Goal: Task Accomplishment & Management: Manage account settings

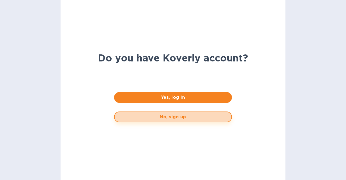
click at [166, 119] on span "No, sign up" at bounding box center [173, 117] width 108 height 6
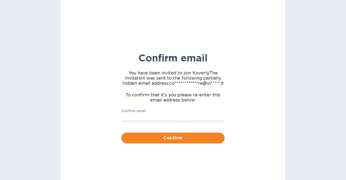
click at [161, 116] on input "Confirm email" at bounding box center [172, 117] width 103 height 8
type input "[EMAIL_ADDRESS][DOMAIN_NAME]"
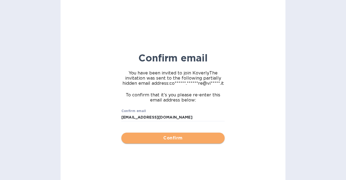
click at [167, 140] on span "Confirm" at bounding box center [173, 138] width 95 height 6
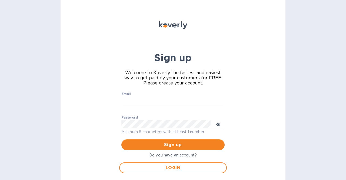
scroll to position [11, 0]
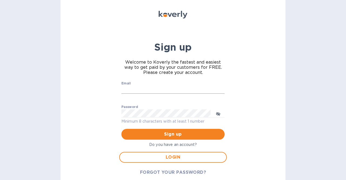
click at [134, 87] on input "Email" at bounding box center [172, 90] width 103 height 8
type input "[EMAIL_ADDRESS][DOMAIN_NAME]"
click at [174, 134] on span "Sign up" at bounding box center [173, 134] width 95 height 6
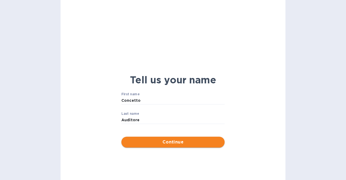
click at [191, 140] on span "Continue" at bounding box center [173, 142] width 95 height 6
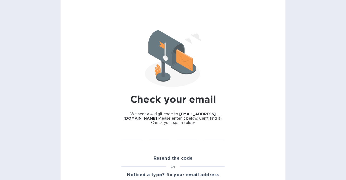
scroll to position [4, 0]
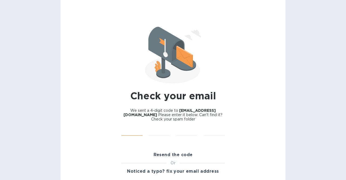
click at [133, 135] on input "text" at bounding box center [131, 132] width 21 height 8
type input "4"
type input "3"
type input "4"
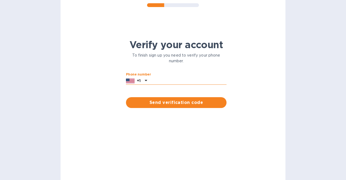
click at [158, 81] on input "text" at bounding box center [187, 81] width 77 height 8
type input "3057983252"
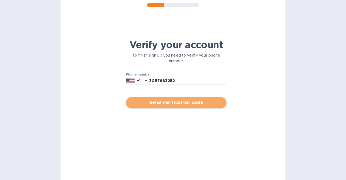
click at [170, 103] on span "Send verification code" at bounding box center [176, 102] width 92 height 6
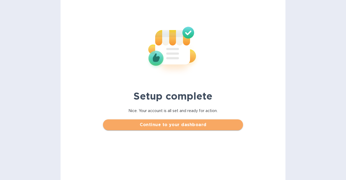
click at [153, 125] on span "Continue to your dashboard" at bounding box center [172, 124] width 131 height 6
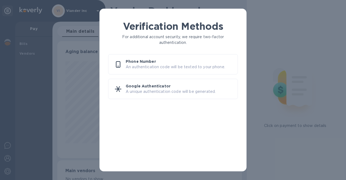
scroll to position [117, 183]
click at [145, 67] on p "An authentication code will be texted to your phone." at bounding box center [180, 67] width 108 height 6
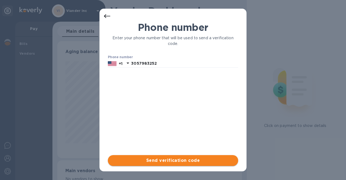
click at [162, 159] on span "Send verification code" at bounding box center [173, 160] width 122 height 6
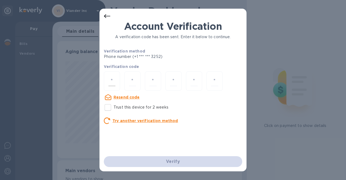
click at [114, 83] on input "number" at bounding box center [111, 81] width 7 height 10
type input "4"
type input "5"
type input "2"
type input "7"
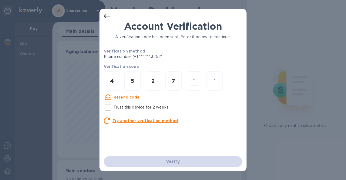
type input "7"
type input "4"
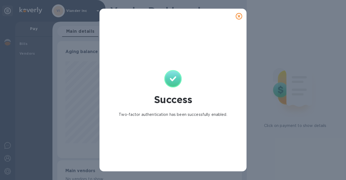
click at [238, 14] on icon at bounding box center [239, 16] width 6 height 6
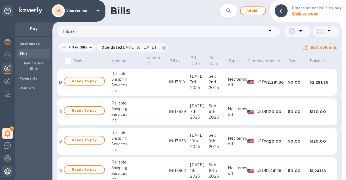
click at [8, 169] on img at bounding box center [7, 171] width 6 height 6
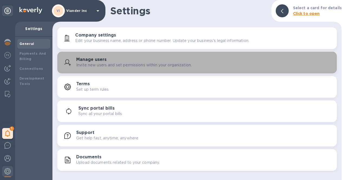
click at [82, 64] on p "Invite new users and set permissions within your organization." at bounding box center [133, 65] width 115 height 6
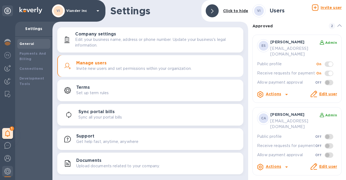
click at [287, 94] on icon at bounding box center [286, 94] width 3 height 1
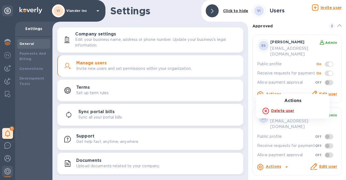
click at [285, 88] on div at bounding box center [173, 90] width 346 height 180
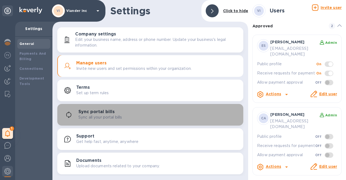
click at [223, 107] on button "Sync portal bills Sync all your portal bills" at bounding box center [150, 115] width 186 height 22
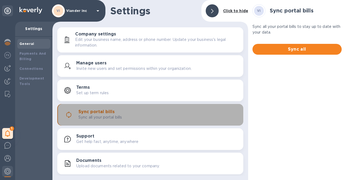
click at [223, 107] on button "Sync portal bills Sync all your portal bills" at bounding box center [150, 115] width 186 height 22
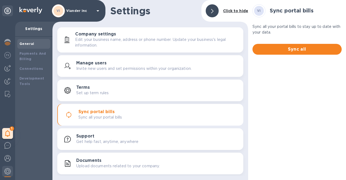
click at [98, 11] on icon at bounding box center [98, 10] width 3 height 1
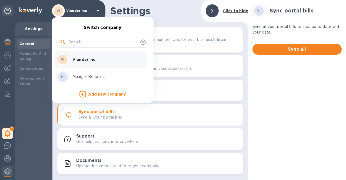
click at [86, 77] on p "Mangiar Bene inc" at bounding box center [106, 77] width 68 height 6
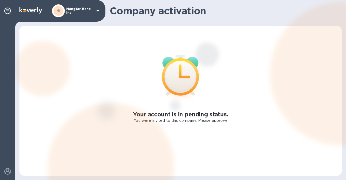
click at [97, 10] on icon at bounding box center [98, 10] width 3 height 1
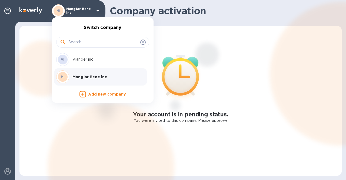
click at [85, 61] on p "Viander inc" at bounding box center [106, 60] width 68 height 6
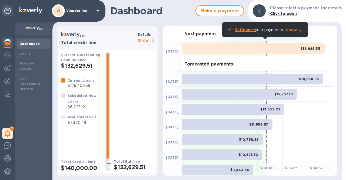
click at [145, 40] on p "Show" at bounding box center [147, 40] width 18 height 7
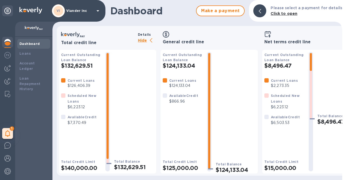
click at [146, 40] on p "Hide" at bounding box center [147, 40] width 18 height 7
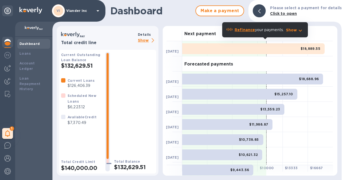
click at [96, 11] on icon at bounding box center [98, 11] width 6 height 6
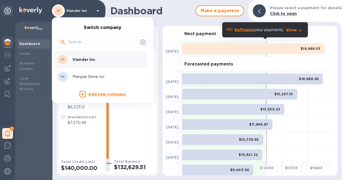
click at [87, 76] on p "Mangiar Bene inc" at bounding box center [106, 77] width 68 height 6
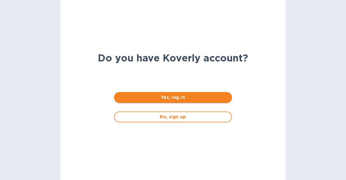
click at [165, 95] on span "Yes, log in" at bounding box center [172, 97] width 109 height 6
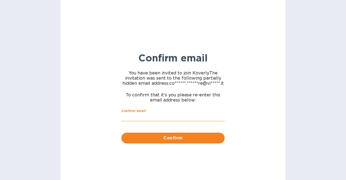
click at [149, 120] on input "Confirm email" at bounding box center [172, 117] width 103 height 8
type input "[EMAIL_ADDRESS][DOMAIN_NAME]"
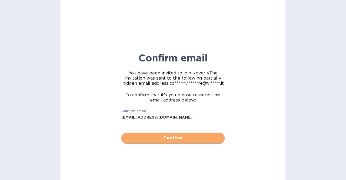
click at [161, 140] on span "Confirm" at bounding box center [173, 138] width 95 height 6
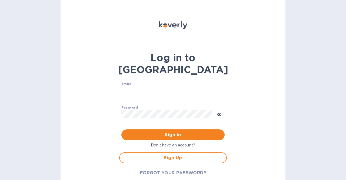
type input "[EMAIL_ADDRESS][DOMAIN_NAME]"
click at [219, 113] on icon "toggle password visibility" at bounding box center [219, 114] width 4 height 3
click at [180, 131] on span "Sign in" at bounding box center [173, 134] width 95 height 6
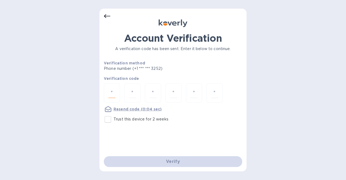
click at [114, 91] on input "number" at bounding box center [111, 93] width 7 height 10
type input "3"
type input "1"
type input "8"
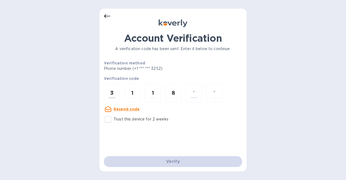
type input "9"
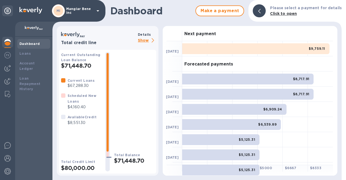
click at [99, 10] on icon at bounding box center [98, 10] width 3 height 1
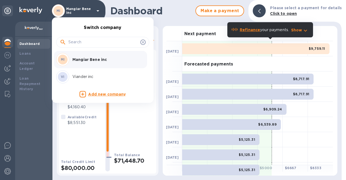
click at [88, 78] on p "Viander inc" at bounding box center [106, 77] width 68 height 6
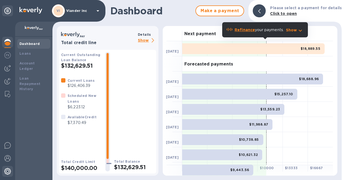
click at [6, 170] on img at bounding box center [7, 171] width 6 height 6
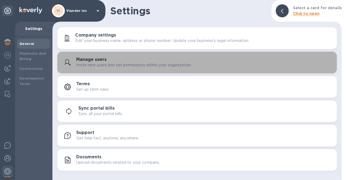
click at [92, 60] on h3 "Manage users" at bounding box center [91, 59] width 30 height 5
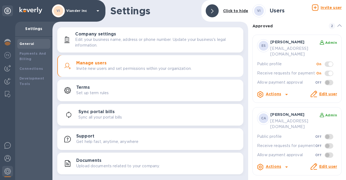
click at [286, 94] on icon at bounding box center [286, 94] width 3 height 1
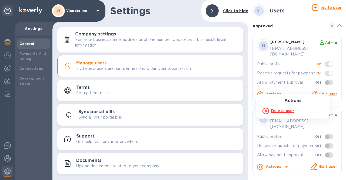
click at [78, 12] on div at bounding box center [173, 90] width 346 height 180
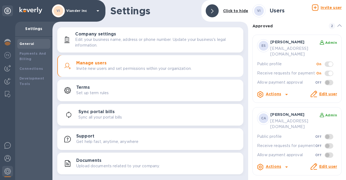
click at [80, 40] on p "Edit your business name, address or phone number. Update your business's legal …" at bounding box center [157, 42] width 164 height 11
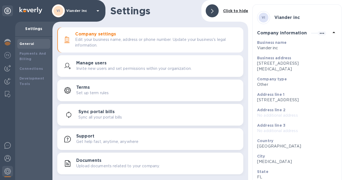
click at [86, 70] on p "Invite new users and set permissions within your organization." at bounding box center [133, 69] width 115 height 6
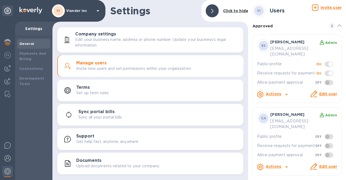
click at [94, 94] on p "Set up term rules" at bounding box center [92, 93] width 32 height 6
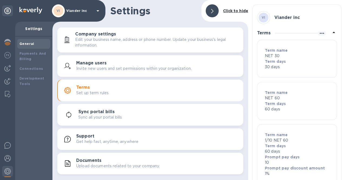
click at [91, 163] on h3 "Documents" at bounding box center [88, 160] width 25 height 5
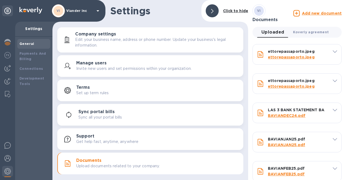
click at [304, 32] on span "Koverly agreement 0" at bounding box center [311, 32] width 36 height 6
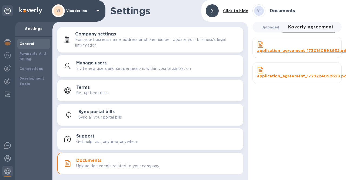
click at [272, 28] on span "Uploaded 0" at bounding box center [271, 27] width 18 height 6
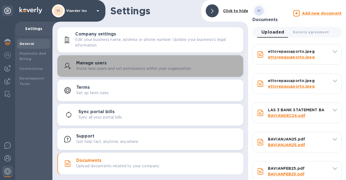
click at [78, 66] on p "Invite new users and set permissions within your organization." at bounding box center [133, 69] width 115 height 6
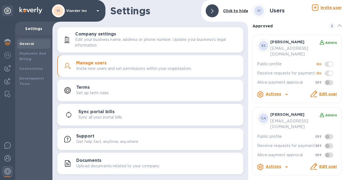
click at [329, 134] on span at bounding box center [329, 136] width 9 height 5
click at [328, 134] on span at bounding box center [329, 136] width 9 height 5
click at [330, 143] on span at bounding box center [329, 145] width 9 height 5
click at [331, 164] on link "Edit user" at bounding box center [328, 166] width 18 height 4
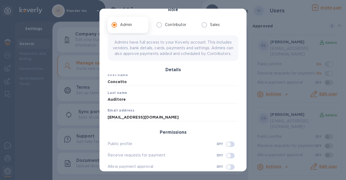
scroll to position [57, 0]
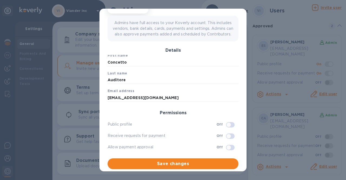
click at [226, 123] on input "checkbox" at bounding box center [229, 124] width 28 height 9
checkbox input "true"
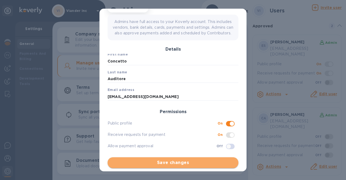
click at [186, 163] on span "Save changes" at bounding box center [173, 162] width 122 height 6
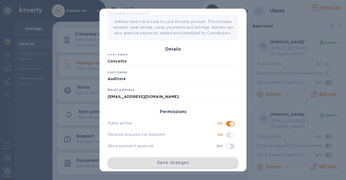
checkbox input "false"
checkbox input "true"
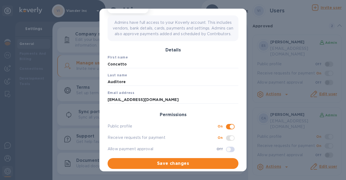
scroll to position [0, 0]
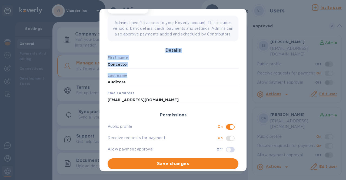
drag, startPoint x: 247, startPoint y: 80, endPoint x: 245, endPoint y: 39, distance: 41.4
click at [245, 39] on div "Update user Role Admin Contributor Sales Admins have full access to your Koverl…" at bounding box center [173, 90] width 346 height 180
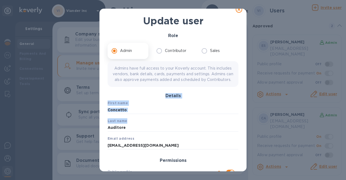
scroll to position [4, 0]
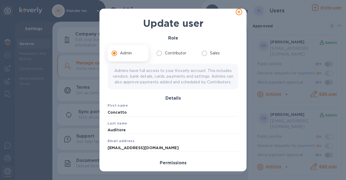
click at [236, 11] on icon at bounding box center [239, 12] width 6 height 6
checkbox input "false"
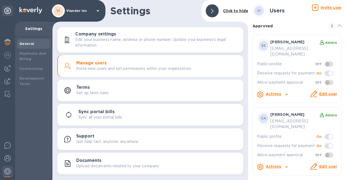
click at [96, 12] on icon at bounding box center [98, 11] width 6 height 6
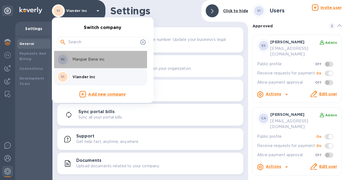
click at [92, 58] on p "Mangiar Bene inc" at bounding box center [106, 60] width 68 height 6
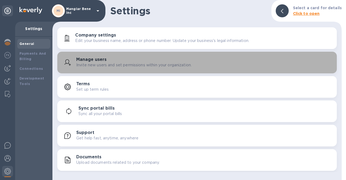
click at [139, 64] on p "Invite new users and set permissions within your organization." at bounding box center [133, 65] width 115 height 6
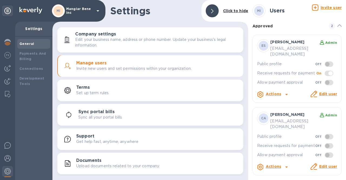
click at [327, 164] on link "Edit user" at bounding box center [328, 166] width 18 height 4
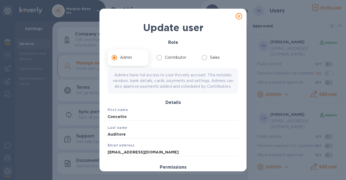
scroll to position [2, 0]
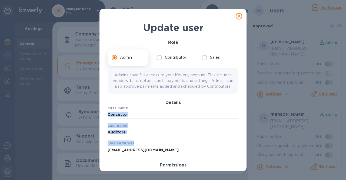
drag, startPoint x: 244, startPoint y: 114, endPoint x: 246, endPoint y: 146, distance: 32.2
click at [246, 146] on div "Update user Role Admin Contributor Sales Admins have full access to your Koverl…" at bounding box center [173, 90] width 147 height 163
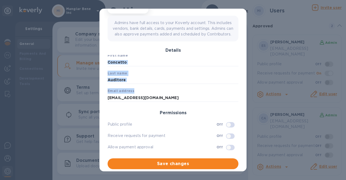
scroll to position [55, 0]
click at [225, 127] on input "checkbox" at bounding box center [229, 124] width 28 height 9
checkbox input "true"
click at [206, 167] on span "Save changes" at bounding box center [173, 163] width 122 height 6
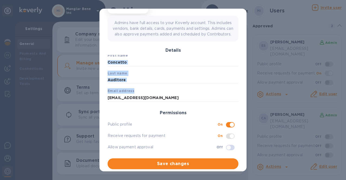
checkbox input "true"
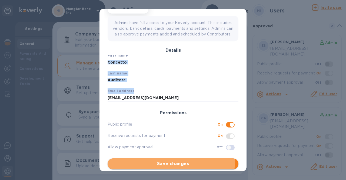
click at [170, 164] on span "Save changes" at bounding box center [173, 163] width 122 height 6
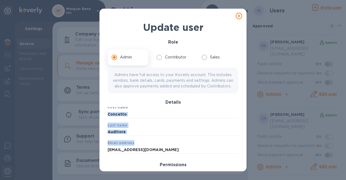
scroll to position [0, 0]
click at [236, 14] on icon at bounding box center [239, 16] width 6 height 6
checkbox input "false"
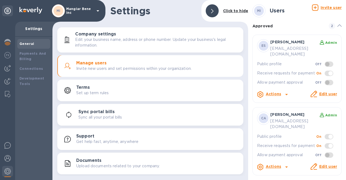
click at [257, 12] on b "MI" at bounding box center [259, 11] width 4 height 4
click at [278, 11] on h3 "Users" at bounding box center [277, 11] width 15 height 6
click at [85, 10] on p "Mangiar Bene inc" at bounding box center [79, 11] width 27 height 8
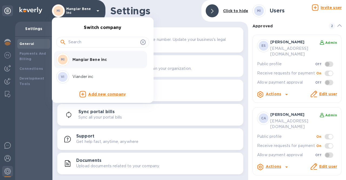
click at [85, 78] on p "Viander inc" at bounding box center [106, 77] width 68 height 6
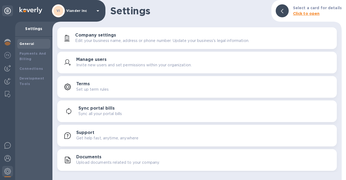
click at [283, 8] on div at bounding box center [282, 10] width 13 height 13
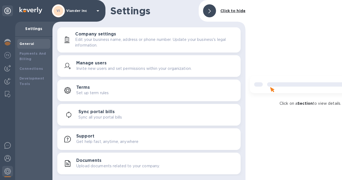
click at [209, 10] on icon at bounding box center [210, 11] width 2 height 4
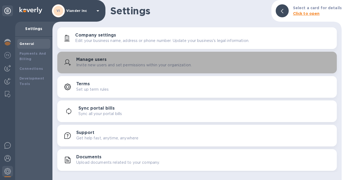
click at [80, 58] on h3 "Manage users" at bounding box center [91, 59] width 30 height 5
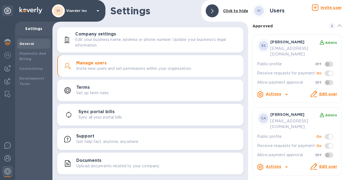
click at [330, 43] on b "Admin" at bounding box center [331, 43] width 12 height 4
click at [286, 91] on icon at bounding box center [286, 94] width 6 height 6
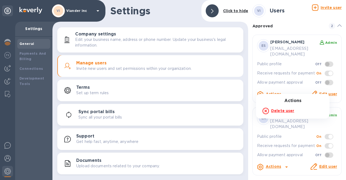
click at [286, 89] on div at bounding box center [173, 90] width 346 height 180
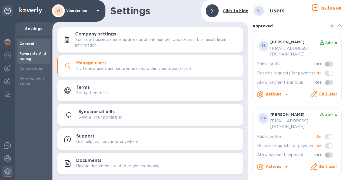
click at [24, 61] on div "Payments And Billing" at bounding box center [33, 56] width 29 height 11
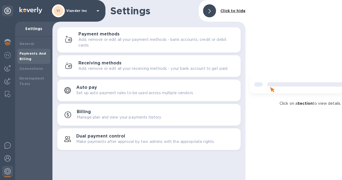
click at [87, 112] on h3 "Billing" at bounding box center [84, 111] width 14 height 5
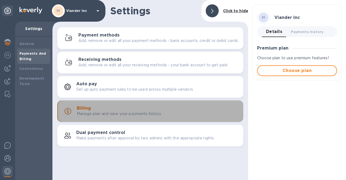
click at [87, 111] on h3 "Billing" at bounding box center [84, 108] width 14 height 5
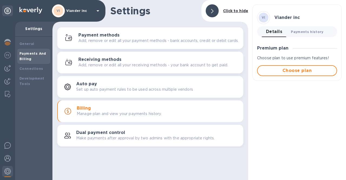
click at [309, 32] on span "Payments history 0" at bounding box center [307, 32] width 33 height 6
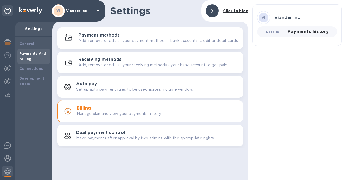
click at [273, 30] on span "Details 0" at bounding box center [272, 32] width 13 height 6
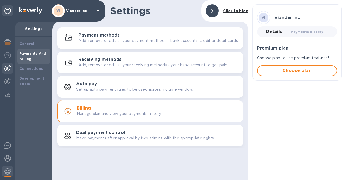
click at [7, 71] on img at bounding box center [7, 68] width 6 height 6
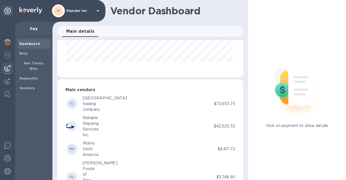
scroll to position [27, 0]
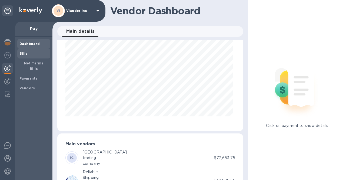
click at [28, 56] on span "Bills" at bounding box center [33, 53] width 29 height 5
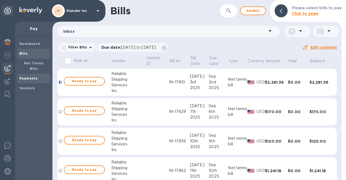
click at [24, 76] on b "Payments" at bounding box center [28, 78] width 18 height 4
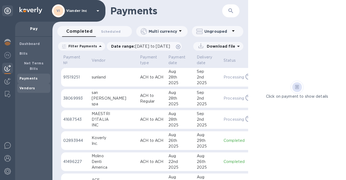
click at [25, 86] on b "Vendors" at bounding box center [27, 88] width 16 height 4
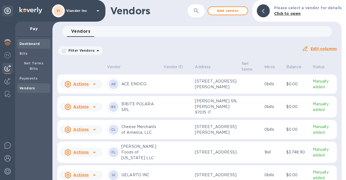
click at [26, 45] on b "Dashboard" at bounding box center [29, 44] width 21 height 4
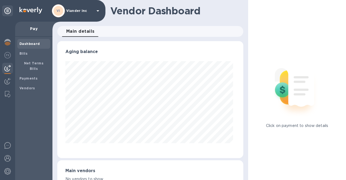
scroll to position [117, 184]
click at [82, 29] on span "Main details 0" at bounding box center [80, 32] width 28 height 8
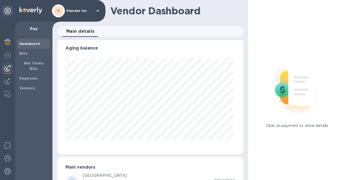
scroll to position [0, 0]
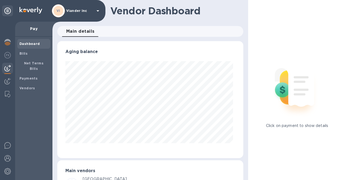
click at [37, 44] on b "Dashboard" at bounding box center [29, 44] width 21 height 4
click at [28, 43] on b "Dashboard" at bounding box center [29, 44] width 21 height 4
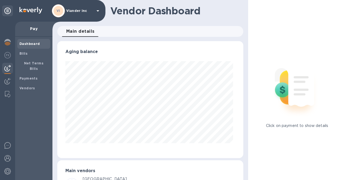
click at [31, 28] on p "Pay" at bounding box center [33, 28] width 29 height 5
click at [25, 45] on b "Dashboard" at bounding box center [29, 44] width 21 height 4
drag, startPoint x: 102, startPoint y: 34, endPoint x: 98, endPoint y: 32, distance: 4.3
click at [101, 34] on div "Main details 0" at bounding box center [152, 31] width 181 height 11
click at [136, 14] on h1 "Vendor Dashboard" at bounding box center [174, 10] width 129 height 11
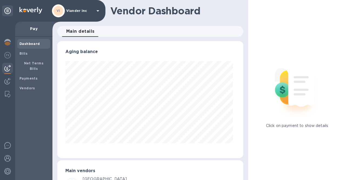
click at [29, 27] on p "Pay" at bounding box center [33, 28] width 29 height 5
click at [80, 31] on span "Main details 0" at bounding box center [80, 32] width 28 height 8
click at [8, 40] on img at bounding box center [7, 42] width 6 height 6
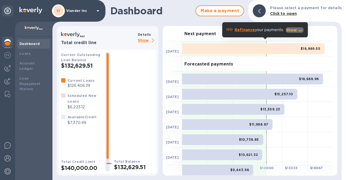
click at [298, 29] on icon "button" at bounding box center [300, 30] width 6 height 6
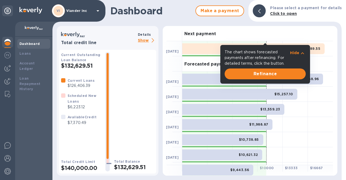
click at [296, 54] on p "Hide" at bounding box center [294, 52] width 9 height 5
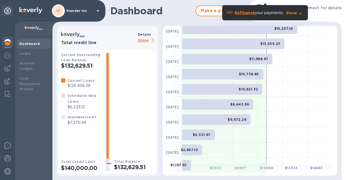
scroll to position [73, 0]
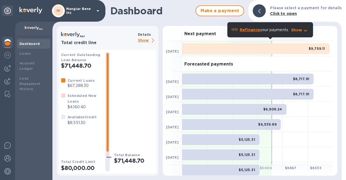
click at [152, 40] on icon at bounding box center [153, 40] width 2 height 4
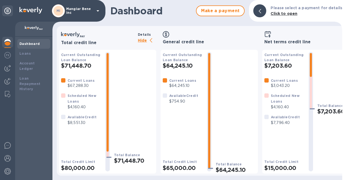
click at [151, 40] on icon at bounding box center [151, 40] width 2 height 4
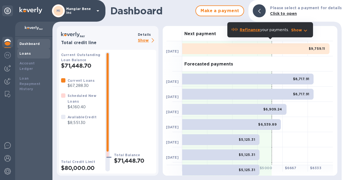
click at [23, 53] on b "Loans" at bounding box center [24, 53] width 11 height 4
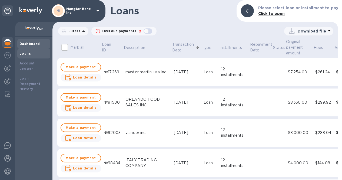
click at [25, 46] on div "Dashboard" at bounding box center [33, 43] width 29 height 5
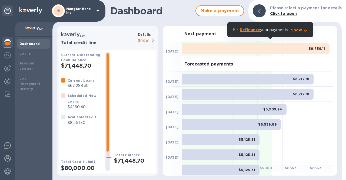
click at [97, 11] on icon at bounding box center [98, 11] width 6 height 6
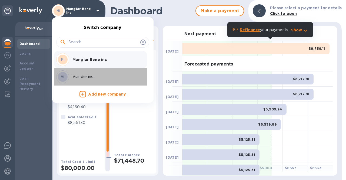
click at [90, 78] on p "Viander inc" at bounding box center [106, 77] width 68 height 6
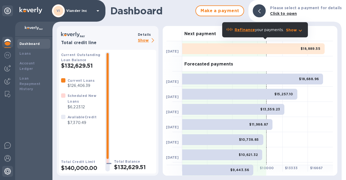
click at [9, 172] on img at bounding box center [7, 171] width 6 height 6
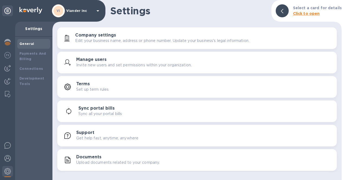
click at [104, 66] on p "Invite new users and set permissions within your organization." at bounding box center [133, 65] width 115 height 6
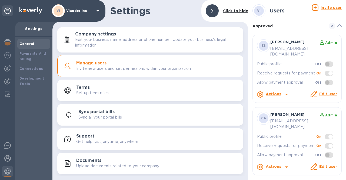
click at [287, 91] on icon at bounding box center [286, 94] width 6 height 6
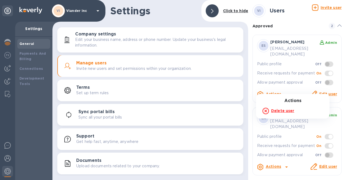
click at [298, 21] on div at bounding box center [173, 90] width 346 height 180
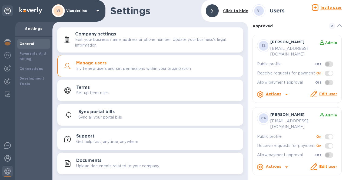
click at [97, 11] on icon at bounding box center [98, 11] width 6 height 6
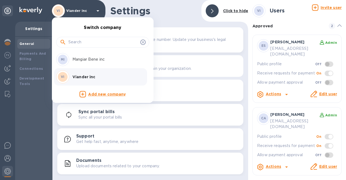
click at [166, 15] on div at bounding box center [173, 90] width 346 height 180
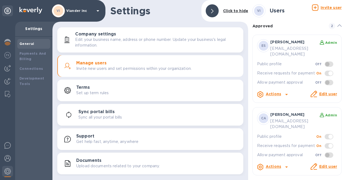
click at [286, 94] on icon at bounding box center [286, 94] width 3 height 1
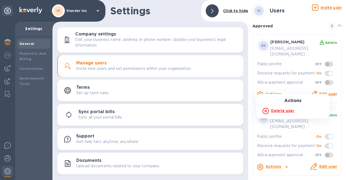
click at [285, 90] on div at bounding box center [173, 90] width 346 height 180
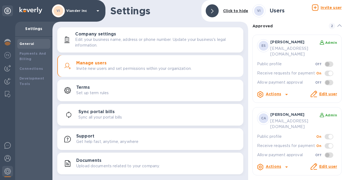
click at [285, 91] on icon at bounding box center [286, 94] width 6 height 6
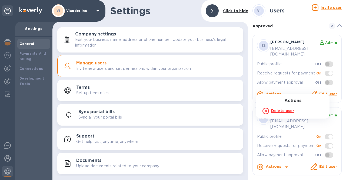
click at [275, 110] on b "Delete user" at bounding box center [282, 110] width 23 height 4
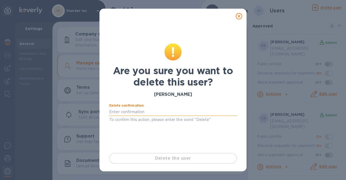
click at [160, 111] on input "text" at bounding box center [173, 112] width 128 height 8
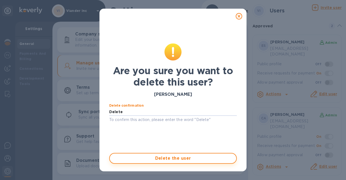
type input "Delete"
click at [167, 159] on span "Delete the user" at bounding box center [173, 158] width 118 height 6
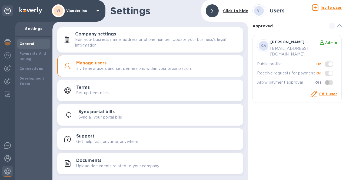
click at [304, 117] on div "VI Users Invite user Approved 1 CA Concetto Auditore Admin concetto.auditore@vi…" at bounding box center [297, 90] width 98 height 180
click at [5, 42] on img at bounding box center [7, 42] width 6 height 6
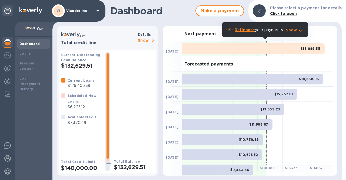
click at [146, 39] on p "Show" at bounding box center [147, 40] width 18 height 7
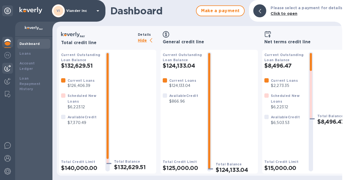
click at [7, 70] on img at bounding box center [7, 68] width 6 height 6
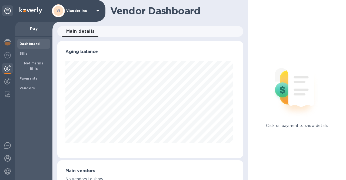
scroll to position [117, 184]
click at [23, 55] on span "Bills" at bounding box center [23, 53] width 8 height 5
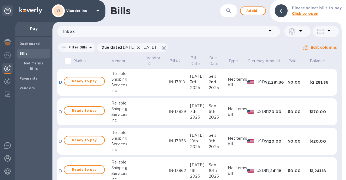
click at [169, 82] on div "IN-17810" at bounding box center [179, 82] width 21 height 6
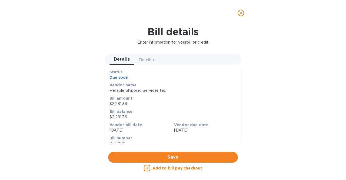
scroll to position [54, 0]
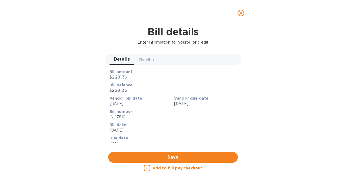
click at [242, 13] on icon "close" at bounding box center [240, 12] width 5 height 5
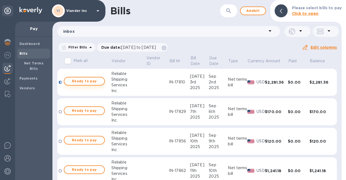
click at [88, 82] on span "Ready to pay" at bounding box center [84, 81] width 31 height 6
click at [89, 82] on span "Ready to pay" at bounding box center [84, 81] width 31 height 6
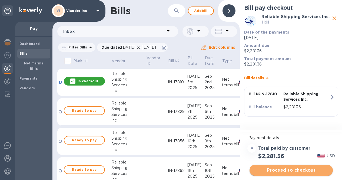
click at [281, 169] on span "Proceed to checkout" at bounding box center [291, 170] width 75 height 6
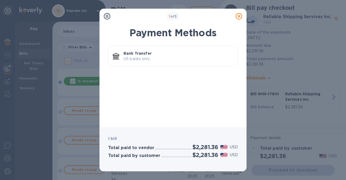
click at [237, 17] on icon at bounding box center [239, 16] width 6 height 6
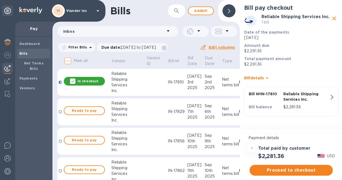
click at [335, 19] on icon "close" at bounding box center [334, 18] width 4 height 4
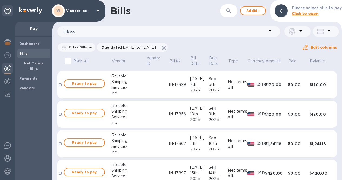
scroll to position [0, 0]
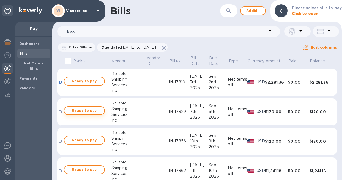
click at [93, 111] on span "Ready to pay" at bounding box center [84, 110] width 31 height 6
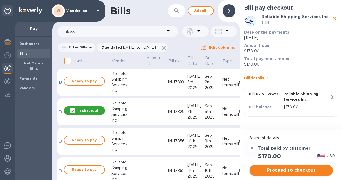
click at [289, 169] on span "Proceed to checkout" at bounding box center [291, 170] width 75 height 6
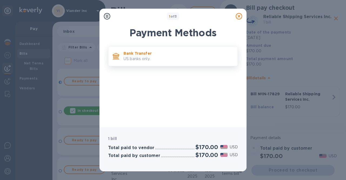
click at [153, 61] on p "US banks only." at bounding box center [179, 59] width 110 height 6
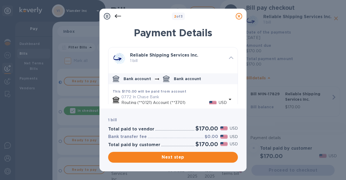
click at [239, 16] on icon at bounding box center [239, 16] width 6 height 6
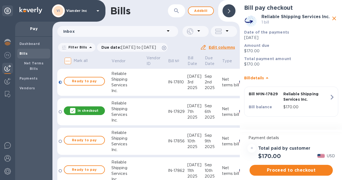
click at [87, 110] on p "In checkout" at bounding box center [88, 110] width 21 height 5
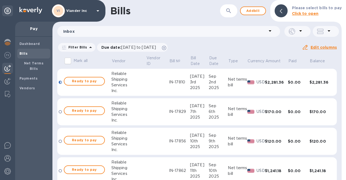
click at [96, 12] on icon at bounding box center [98, 11] width 6 height 6
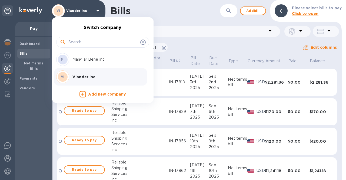
click at [88, 60] on p "Mangiar Bene inc" at bounding box center [106, 60] width 68 height 6
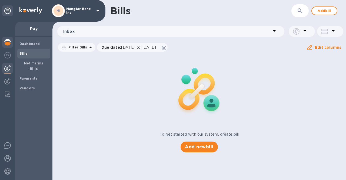
click at [10, 42] on img at bounding box center [7, 42] width 6 height 6
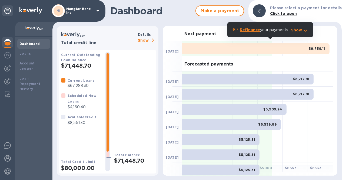
click at [150, 41] on p "Show" at bounding box center [147, 40] width 18 height 7
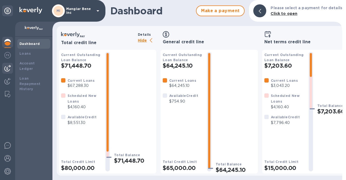
click at [10, 66] on img at bounding box center [7, 68] width 6 height 6
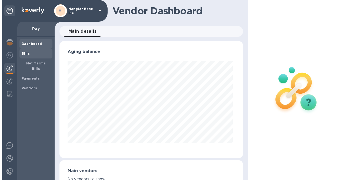
scroll to position [117, 181]
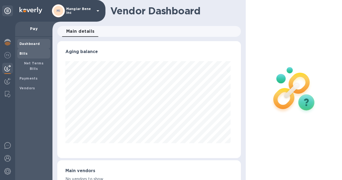
click at [21, 53] on b "Bills" at bounding box center [23, 53] width 8 height 4
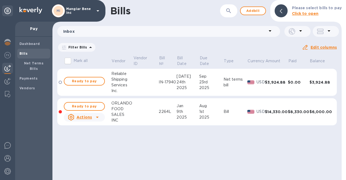
click at [164, 82] on div "IN-17940" at bounding box center [168, 82] width 18 height 6
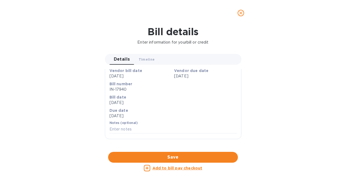
scroll to position [243, 0]
click at [171, 148] on div at bounding box center [173, 152] width 137 height 8
click at [242, 12] on icon "close" at bounding box center [240, 12] width 3 height 3
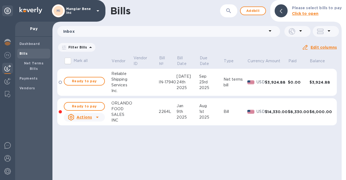
click at [85, 12] on p "Mangiar Bene inc" at bounding box center [79, 11] width 27 height 8
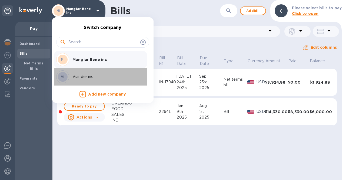
click at [83, 78] on p "Viander inc" at bounding box center [106, 77] width 68 height 6
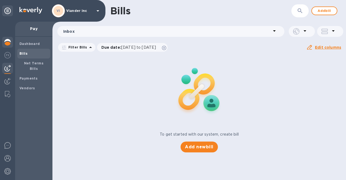
click at [8, 45] on img at bounding box center [7, 42] width 6 height 6
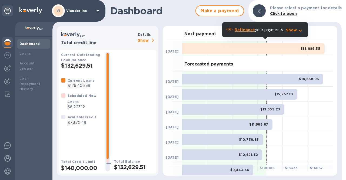
click at [149, 39] on p "Show" at bounding box center [147, 40] width 18 height 7
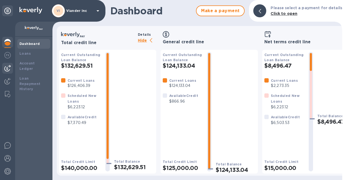
click at [8, 70] on img at bounding box center [7, 68] width 6 height 6
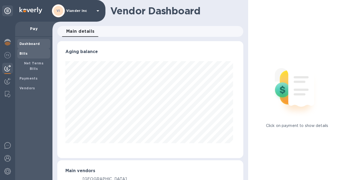
click at [27, 53] on b "Bills" at bounding box center [23, 53] width 8 height 4
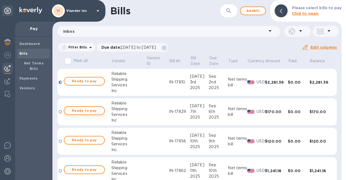
click at [92, 111] on span "Ready to pay" at bounding box center [84, 110] width 31 height 6
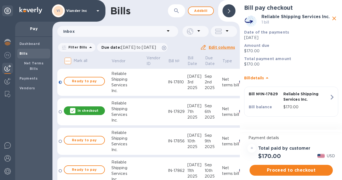
click at [333, 18] on icon "close" at bounding box center [334, 18] width 6 height 6
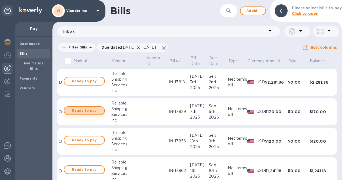
click at [72, 110] on span "Ready to pay" at bounding box center [84, 110] width 31 height 6
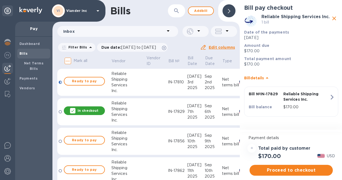
click at [91, 110] on p "In checkout" at bounding box center [88, 110] width 21 height 5
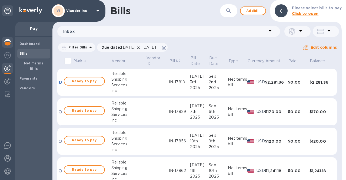
click at [8, 42] on img at bounding box center [7, 42] width 6 height 6
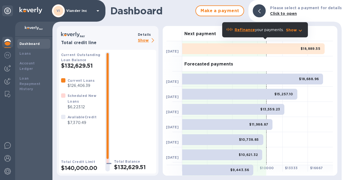
click at [147, 41] on p "Show" at bounding box center [147, 40] width 18 height 7
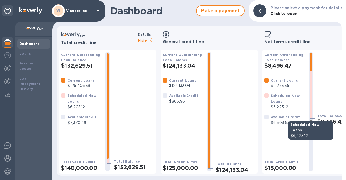
drag, startPoint x: 311, startPoint y: 67, endPoint x: 311, endPoint y: 73, distance: 5.7
click at [311, 73] on div at bounding box center [311, 111] width 4 height 117
click at [311, 73] on div at bounding box center [311, 86] width 2 height 66
